Goal: Task Accomplishment & Management: Manage account settings

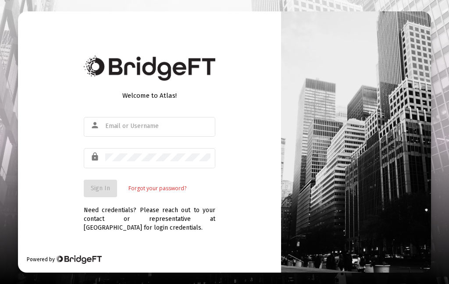
scroll to position [35, 0]
type input "[EMAIL_ADDRESS][DOMAIN_NAME]"
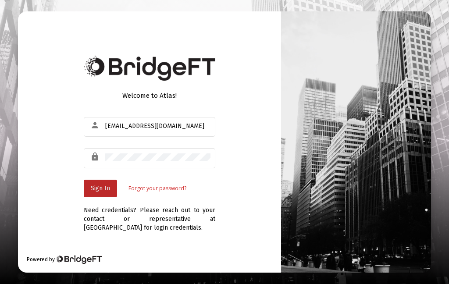
click at [106, 184] on span "Sign In" at bounding box center [100, 187] width 19 height 7
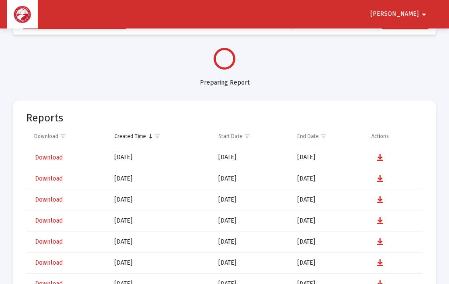
select select "View all"
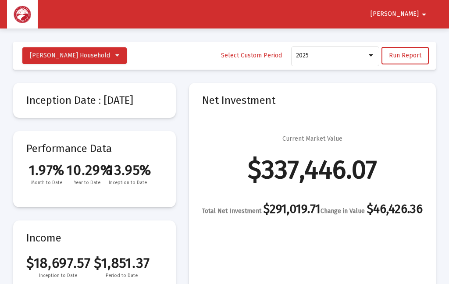
click at [406, 53] on span "Run Report" at bounding box center [405, 55] width 32 height 7
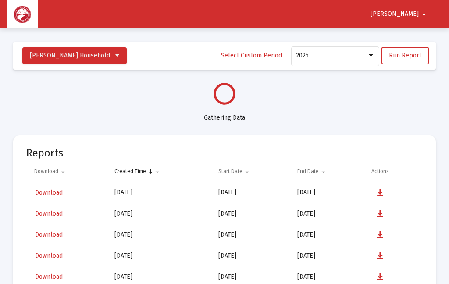
select select "View all"
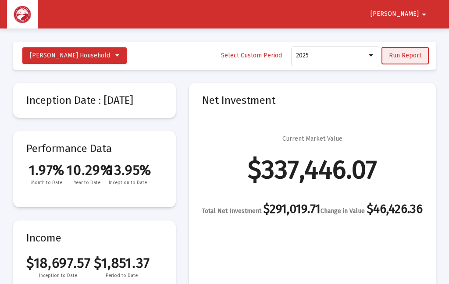
click at [416, 56] on span "Run Report" at bounding box center [405, 55] width 32 height 7
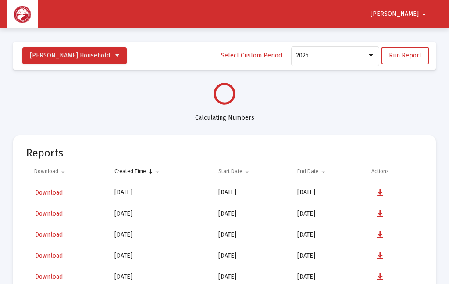
select select "View all"
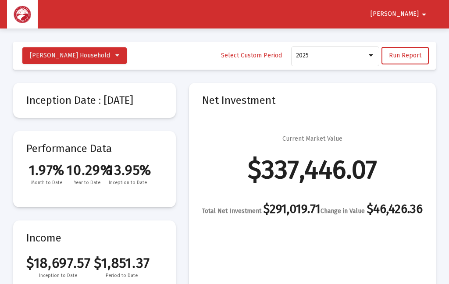
click at [406, 51] on button "Run Report" at bounding box center [404, 56] width 47 height 18
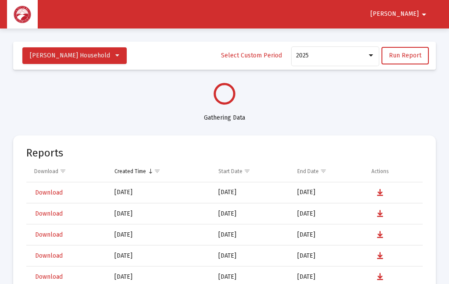
select select "View all"
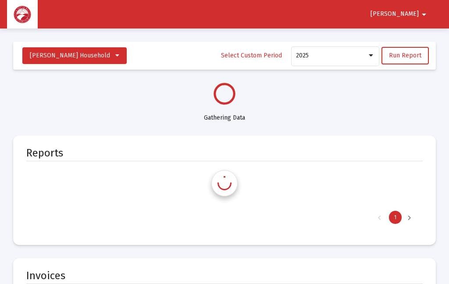
select select "View all"
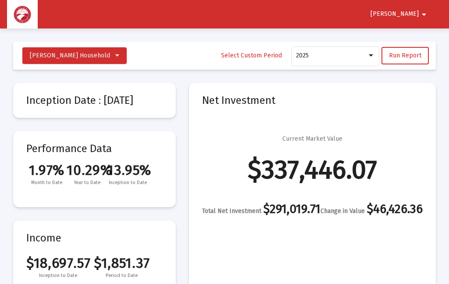
click at [103, 53] on span "Mulicka, Richard S Household" at bounding box center [70, 55] width 80 height 7
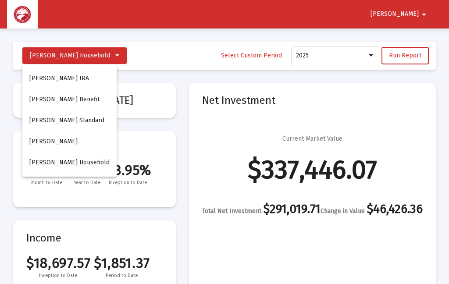
click at [116, 53] on div at bounding box center [224, 142] width 449 height 284
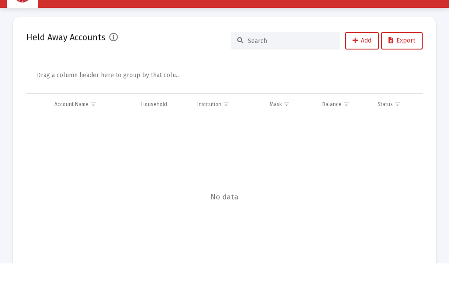
scroll to position [2427, 0]
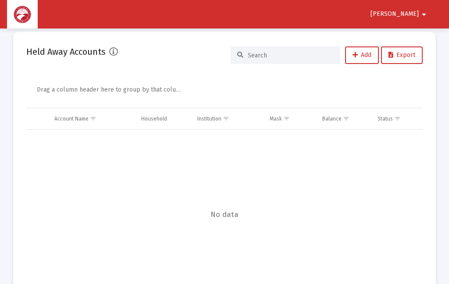
click at [229, 210] on span "No data" at bounding box center [224, 215] width 396 height 10
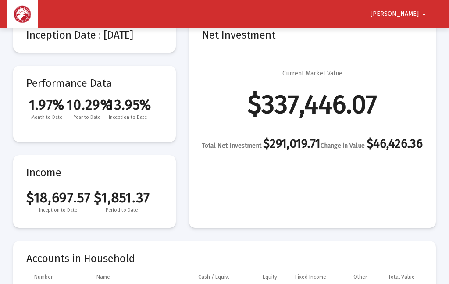
scroll to position [0, 0]
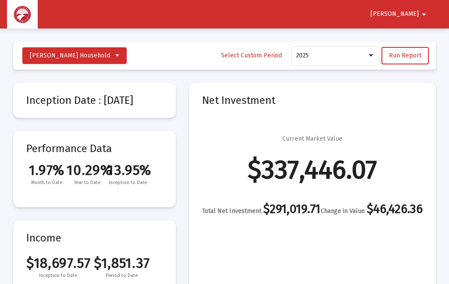
click at [414, 8] on button "Richard arrow_drop_down" at bounding box center [400, 14] width 80 height 18
click at [416, 36] on button "Logout" at bounding box center [411, 37] width 49 height 21
